Goal: Transaction & Acquisition: Purchase product/service

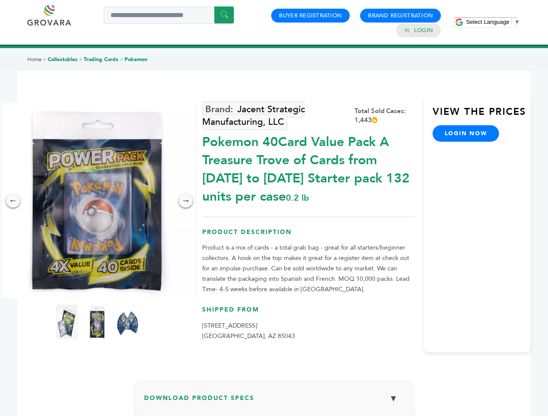
click at [493, 22] on span "Select Language" at bounding box center [487, 22] width 43 height 7
click at [97, 201] on img at bounding box center [97, 200] width 195 height 195
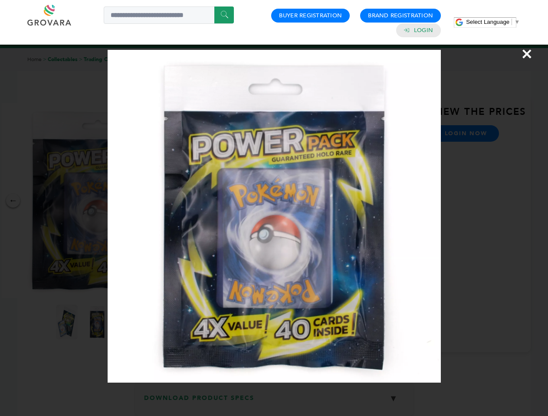
click at [13, 201] on div "×" at bounding box center [274, 208] width 548 height 416
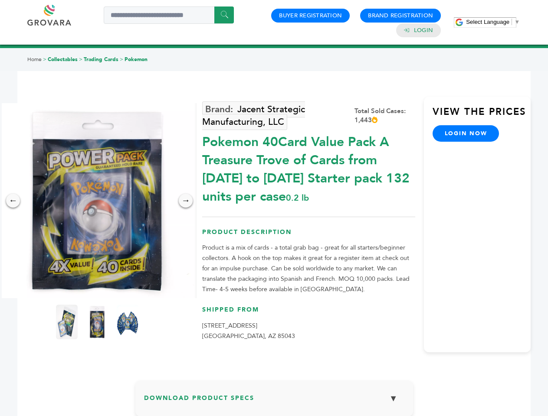
click at [186, 201] on div "→" at bounding box center [186, 201] width 14 height 14
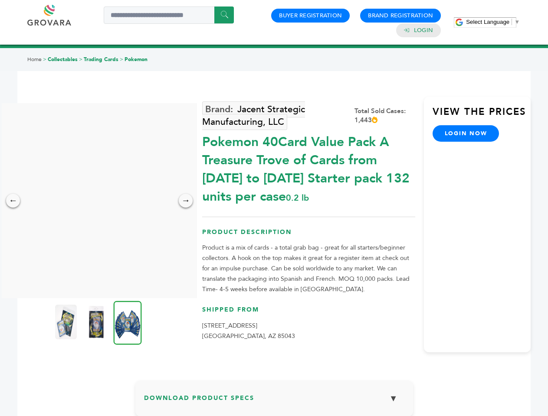
click at [67, 322] on img at bounding box center [66, 322] width 22 height 35
click at [0, 0] on div "×" at bounding box center [0, 0] width 0 height 0
click at [127, 322] on img at bounding box center [128, 323] width 28 height 44
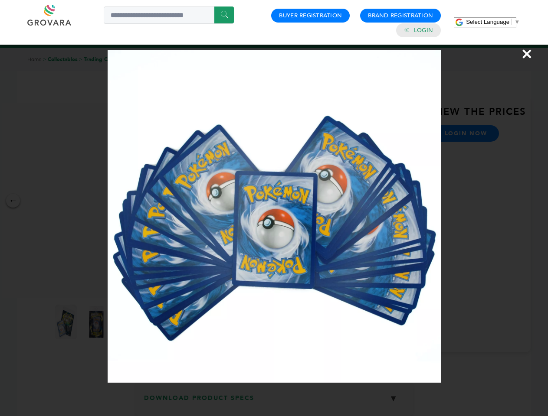
click at [274, 402] on div "×" at bounding box center [274, 208] width 548 height 416
